Goal: Navigation & Orientation: Understand site structure

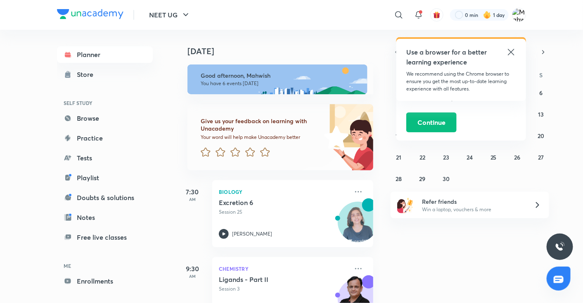
click at [510, 53] on icon at bounding box center [511, 52] width 6 height 6
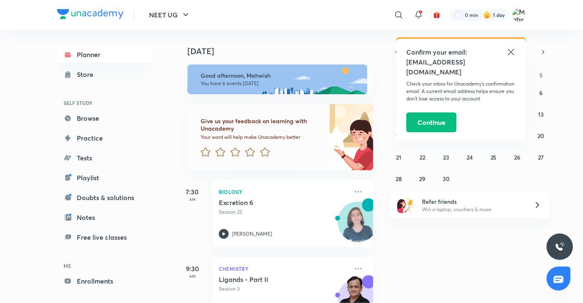
click at [510, 53] on icon at bounding box center [511, 52] width 6 height 6
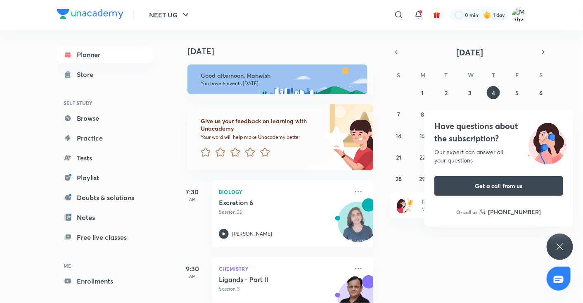
click at [559, 250] on icon at bounding box center [560, 247] width 10 height 10
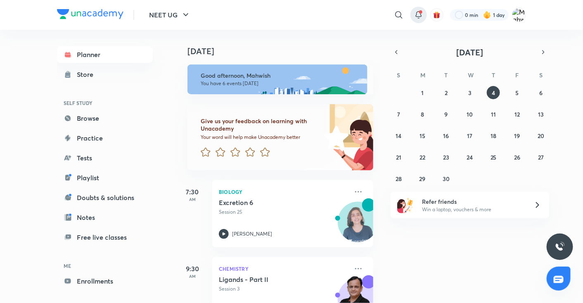
click at [418, 14] on icon at bounding box center [419, 15] width 10 height 10
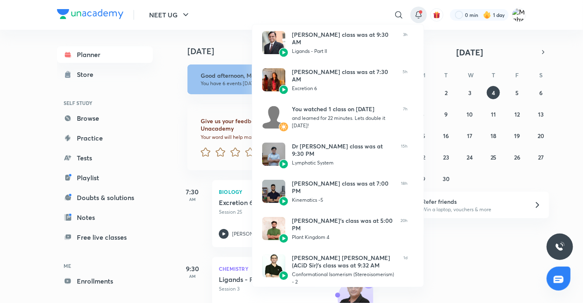
click at [533, 17] on div at bounding box center [291, 151] width 583 height 303
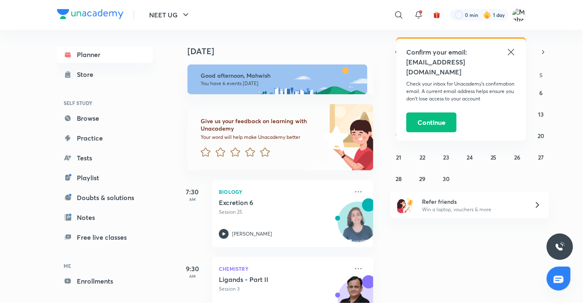
click at [512, 53] on icon at bounding box center [511, 52] width 6 height 6
